Goal: Complete application form

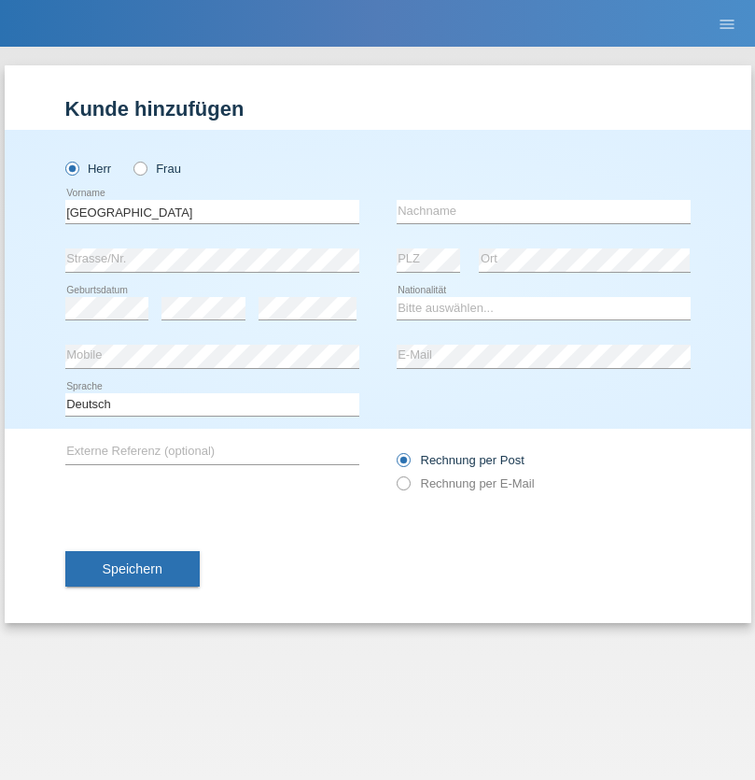
type input "[GEOGRAPHIC_DATA]"
click at [543, 211] on input "text" at bounding box center [544, 211] width 294 height 23
type input "Bobic"
select select "HR"
select select "C"
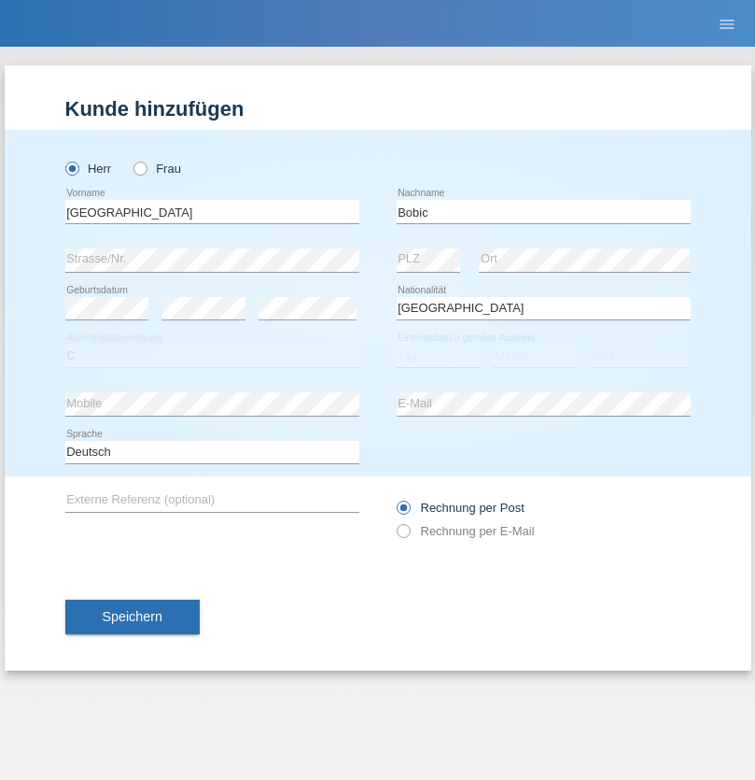
select select "28"
select select "07"
select select "1983"
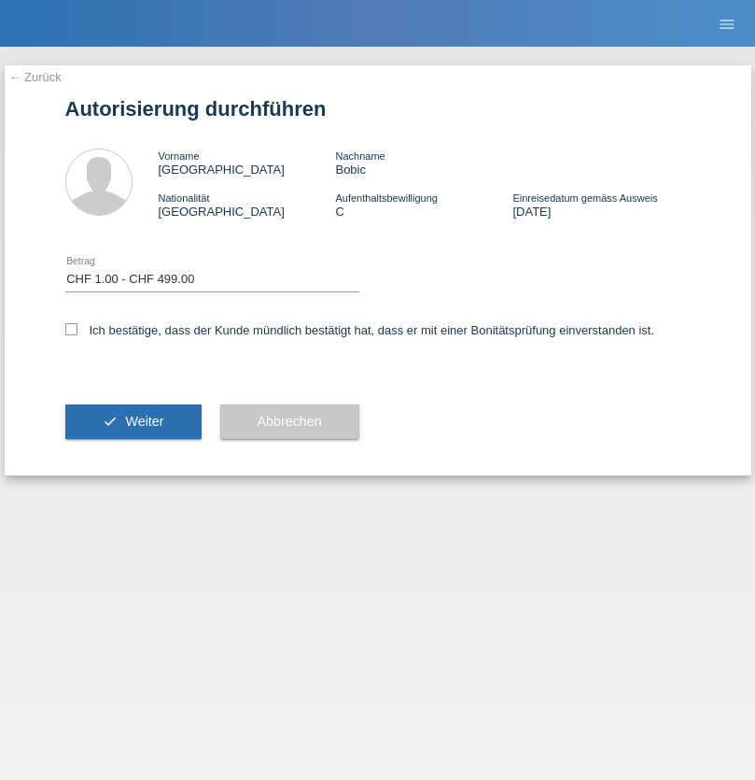
select select "1"
checkbox input "true"
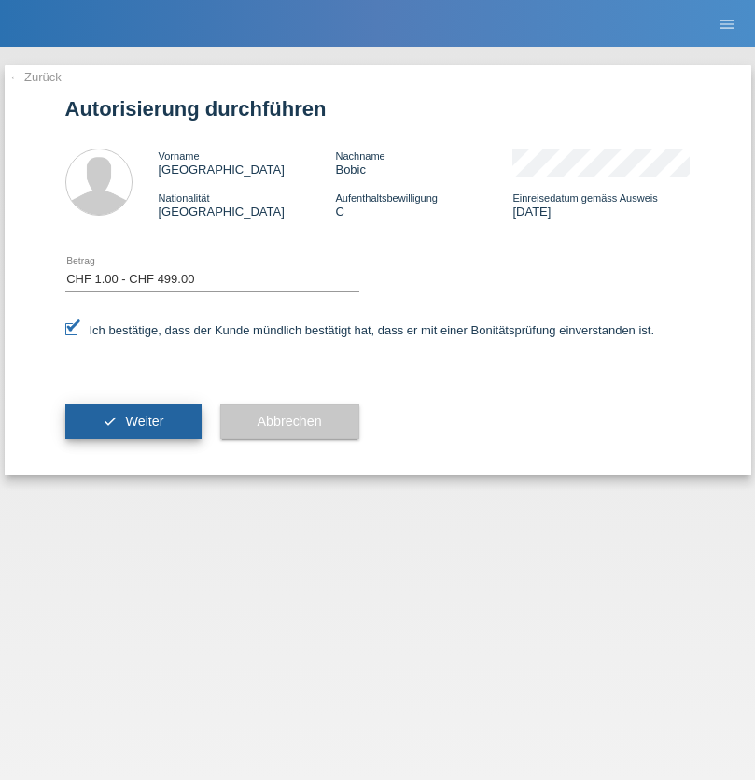
click at [133, 421] on span "Weiter" at bounding box center [144, 421] width 38 height 15
